Goal: Task Accomplishment & Management: Use online tool/utility

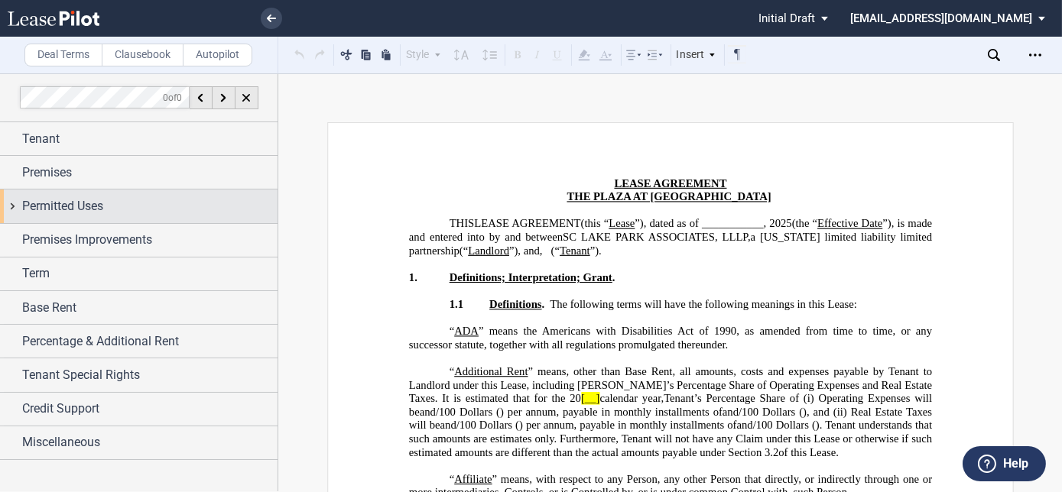
click at [67, 197] on span "Permitted Uses" at bounding box center [62, 206] width 81 height 18
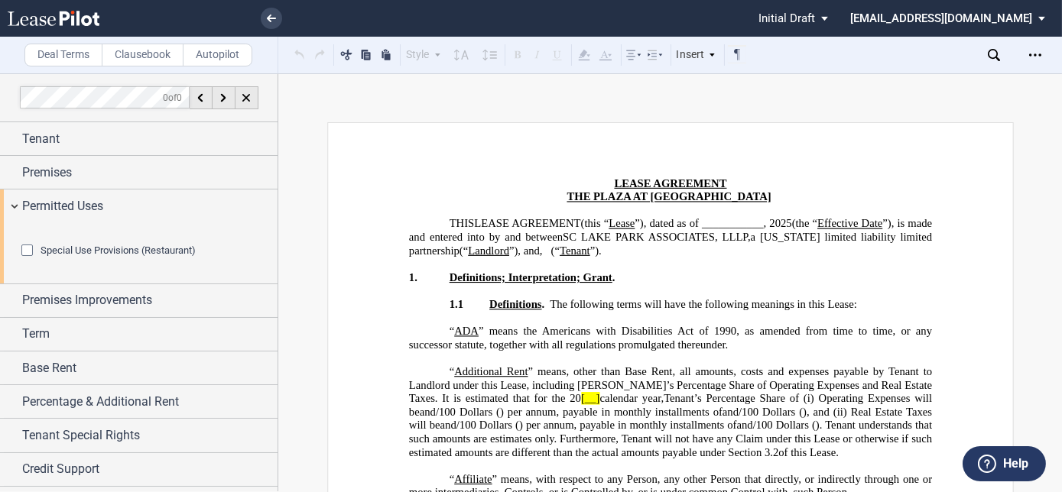
click at [27, 260] on div "Special Use Provisions (Restaurant)" at bounding box center [28, 252] width 15 height 15
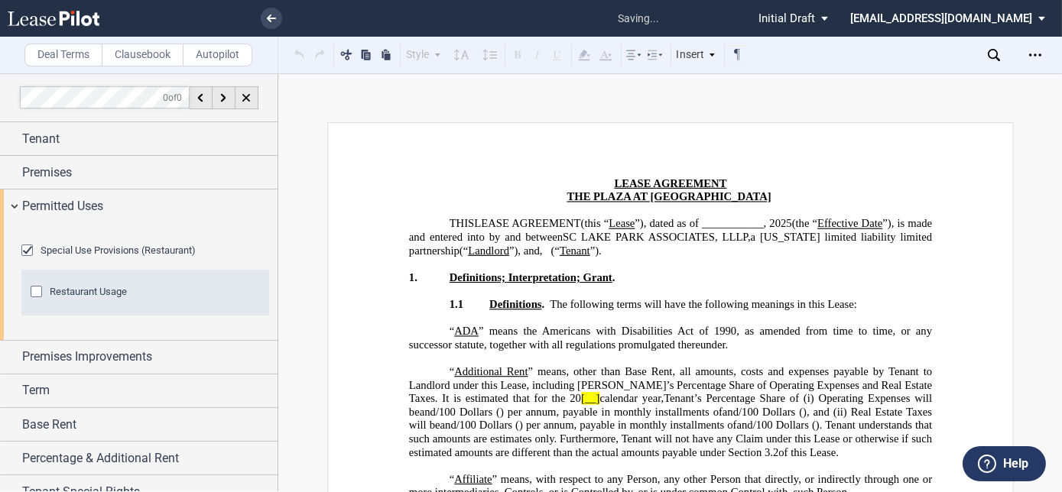
click at [32, 301] on div "Restaurant Usage" at bounding box center [38, 293] width 15 height 15
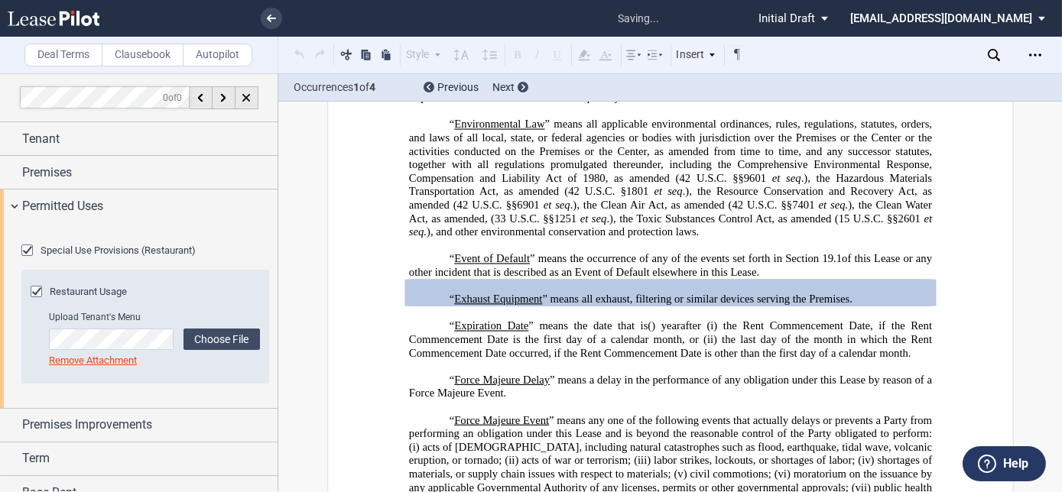
scroll to position [1420, 0]
click at [522, 83] on div at bounding box center [523, 87] width 11 height 11
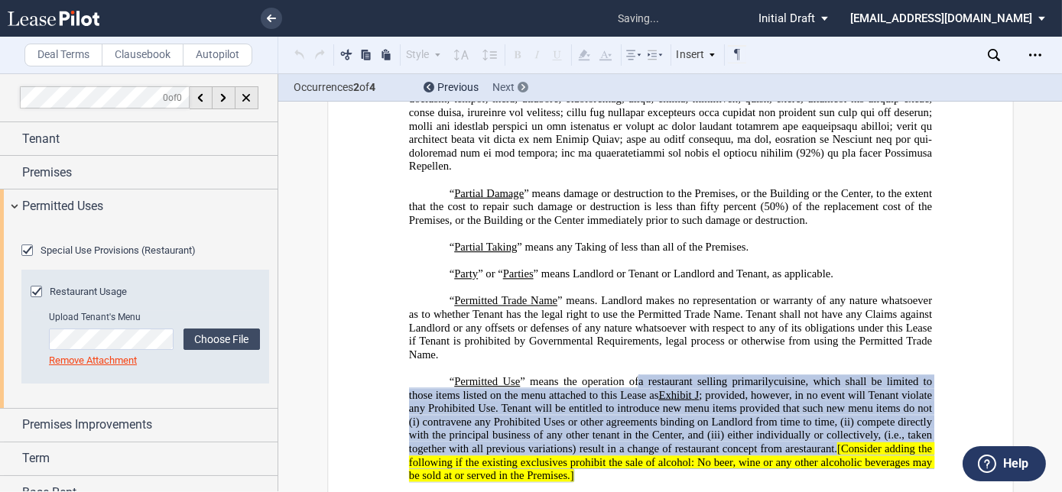
scroll to position [3574, 0]
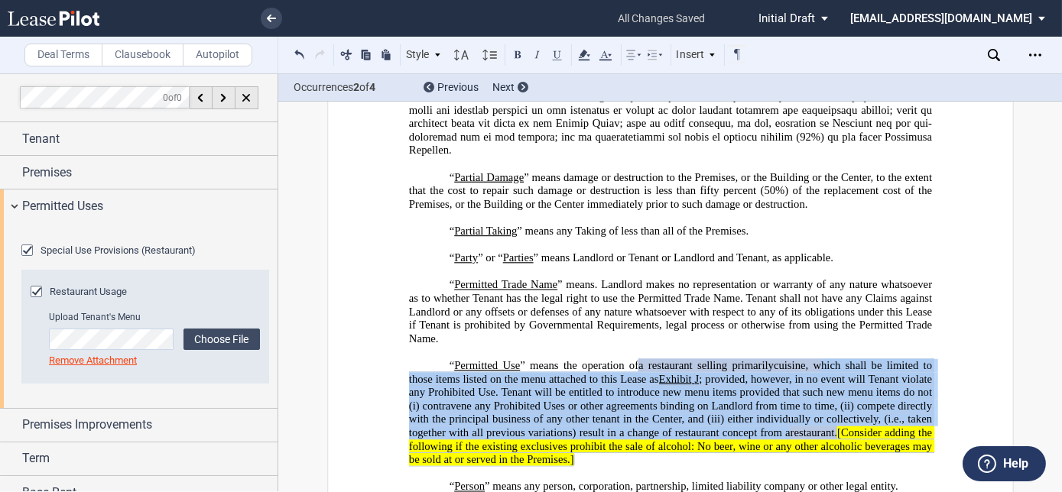
drag, startPoint x: 864, startPoint y: 196, endPoint x: 929, endPoint y: 258, distance: 90.3
click at [929, 359] on span "a restaurant selling primarily ﻿ ﻿ cuisine, which shall be limited to those ite…" at bounding box center [671, 412] width 526 height 107
